Goal: Task Accomplishment & Management: Manage account settings

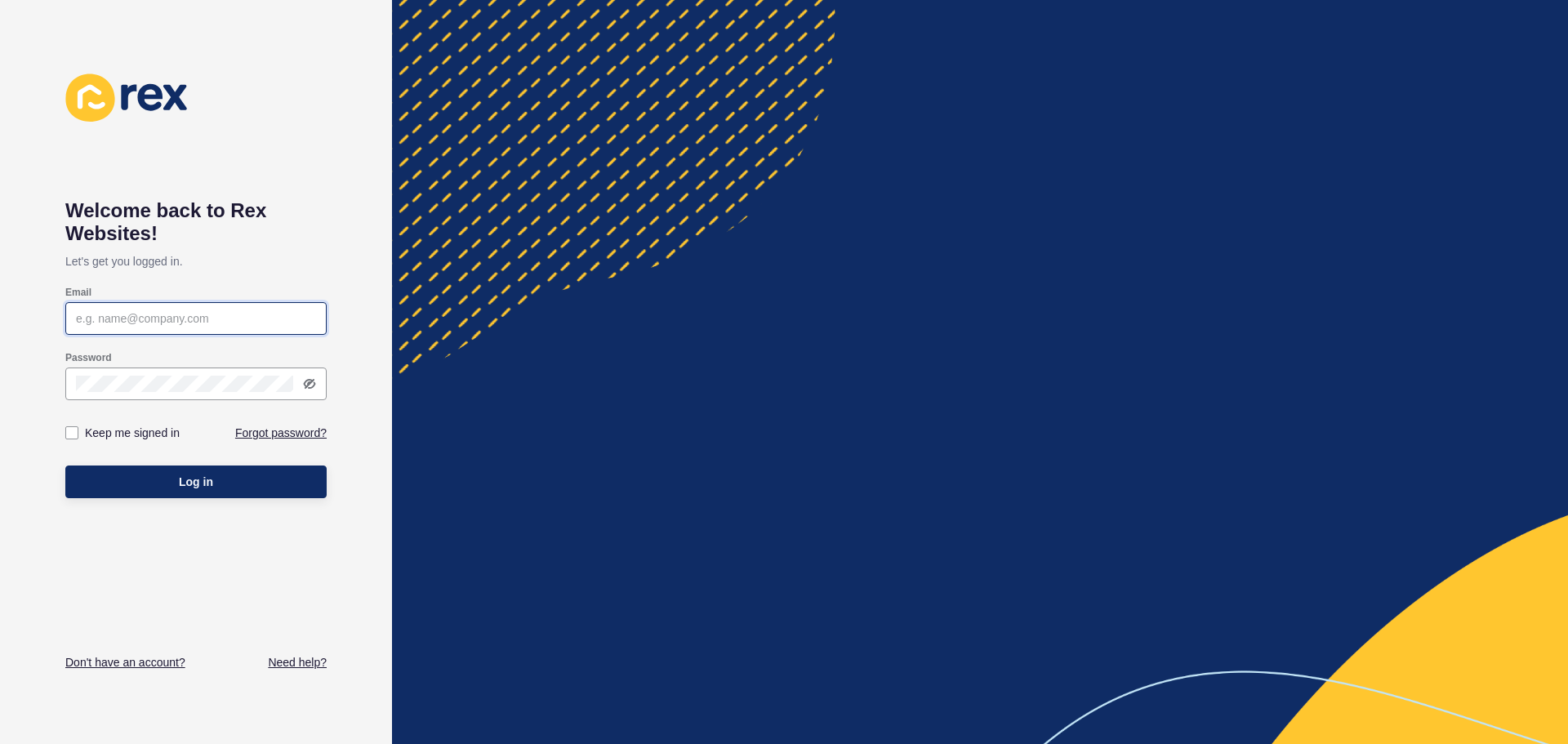
click at [280, 323] on input "Email" at bounding box center [196, 318] width 240 height 17
click at [230, 319] on input "[EMAIL_ADDRESS]" at bounding box center [196, 318] width 240 height 17
click at [65, 465] on button "Log in" at bounding box center [196, 481] width 261 height 33
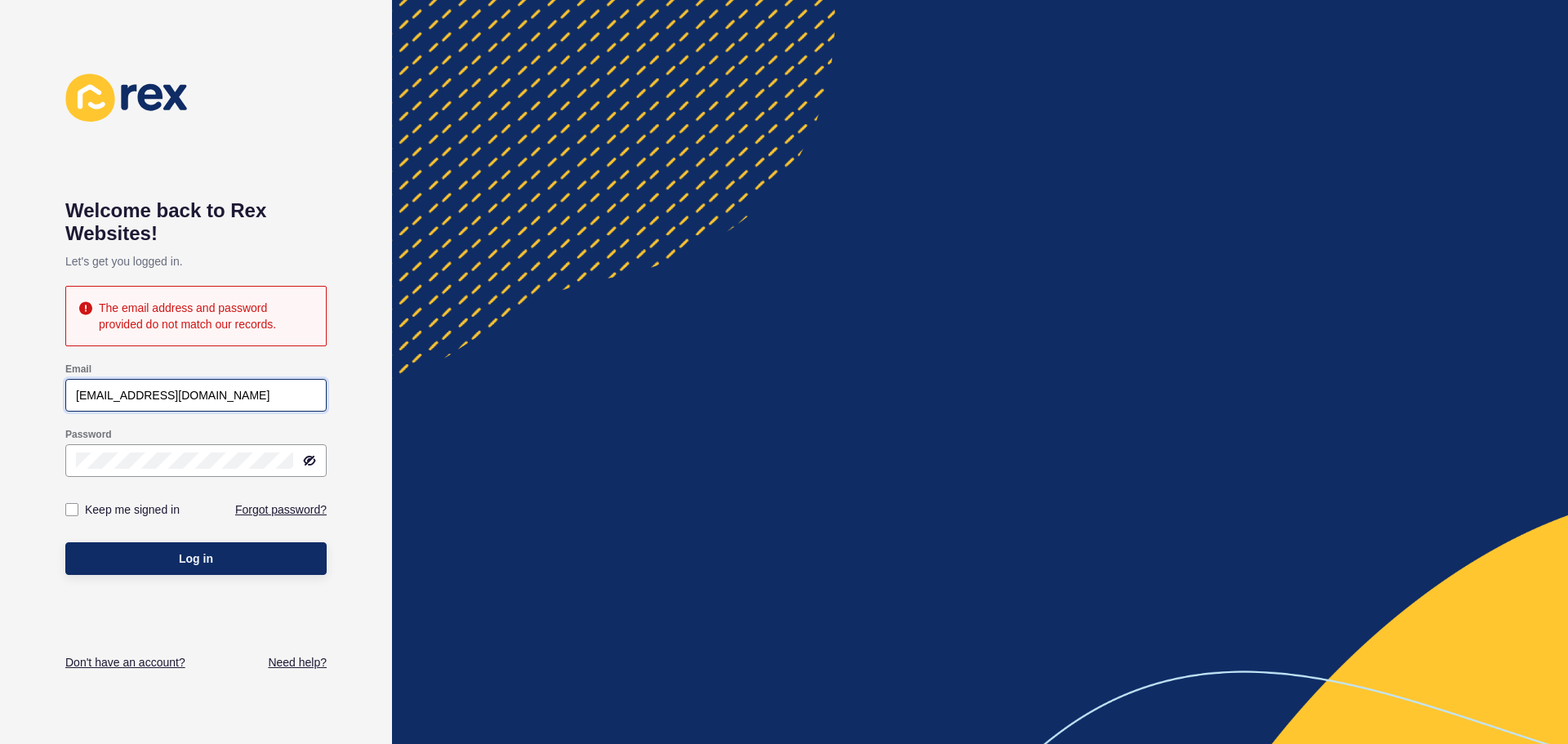
drag, startPoint x: 99, startPoint y: 397, endPoint x: 21, endPoint y: 393, distance: 78.1
click at [21, 393] on div "Welcome back to [PERSON_NAME] Websites! Let's get you logged in. The email addr…" at bounding box center [196, 372] width 392 height 744
type input "[EMAIL_ADDRESS][DOMAIN_NAME]"
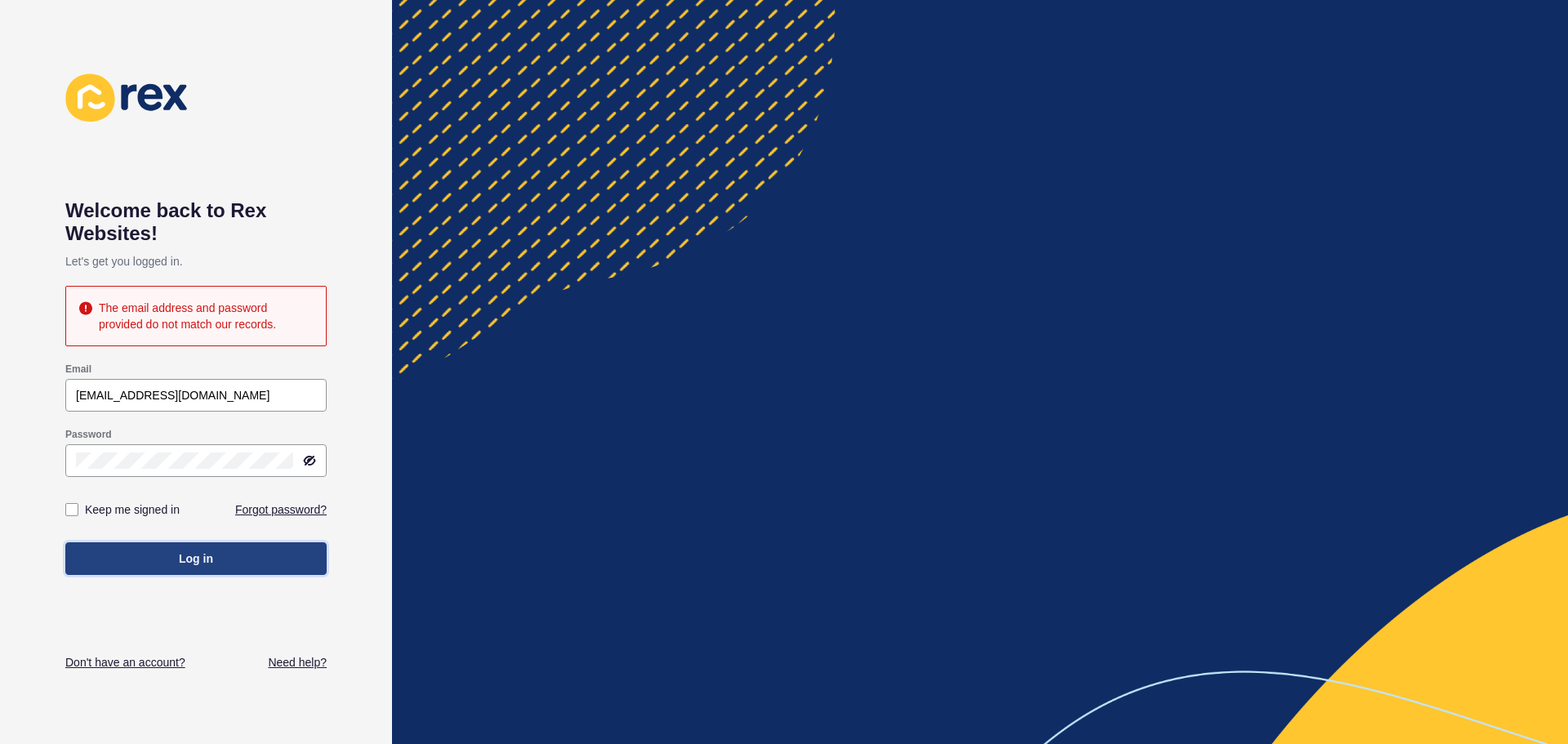
click at [173, 559] on button "Log in" at bounding box center [196, 558] width 261 height 33
